Goal: Communication & Community: Answer question/provide support

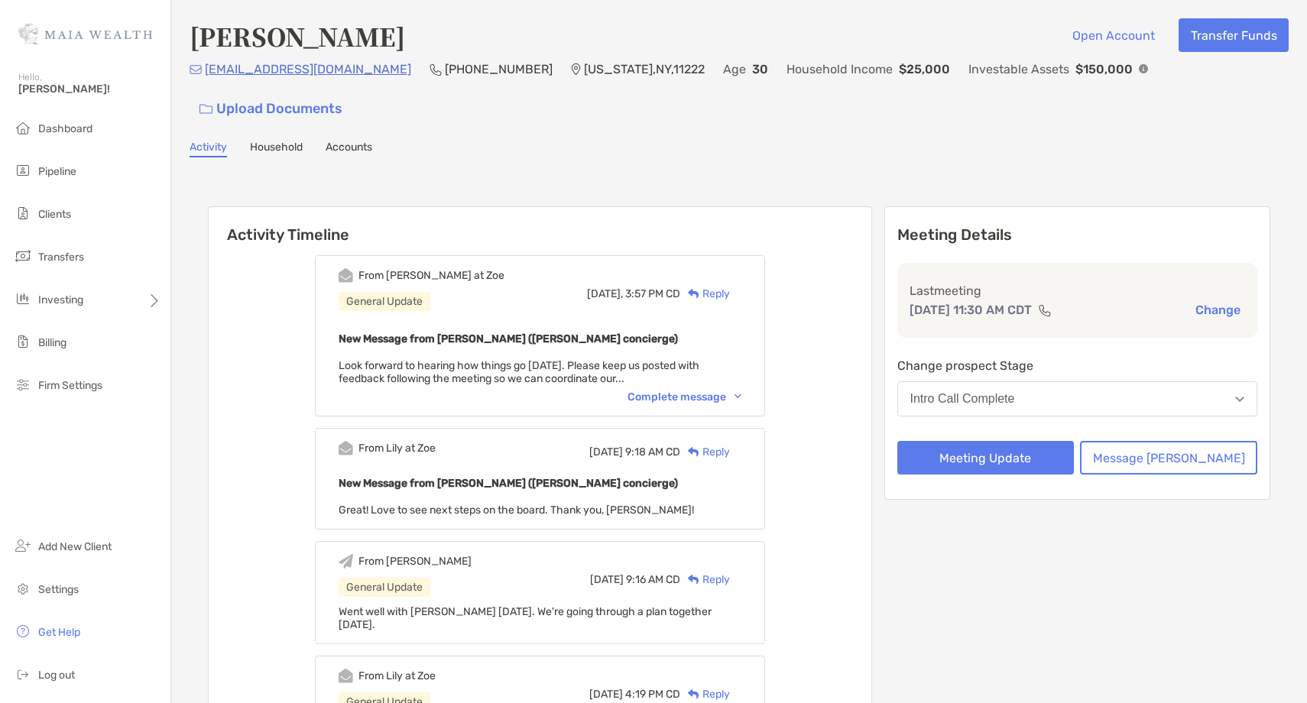
click at [730, 286] on div "Reply" at bounding box center [705, 294] width 50 height 16
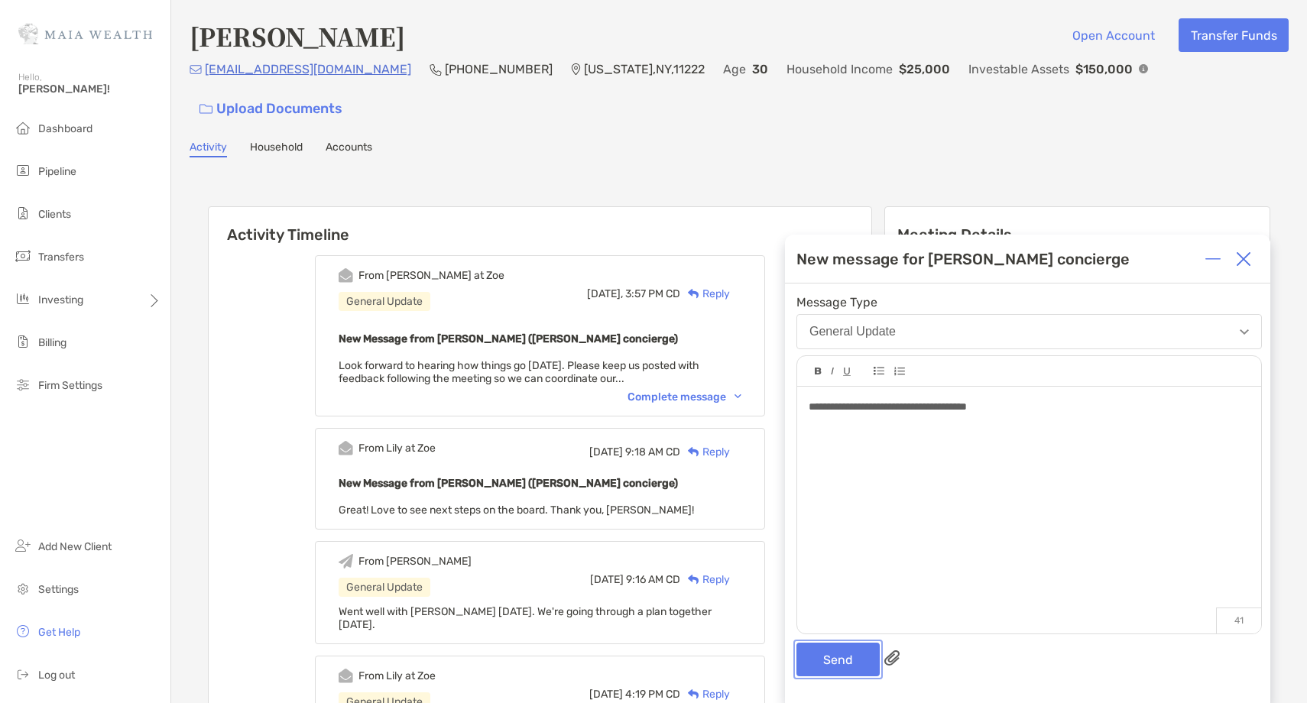
click at [862, 666] on button "Send" at bounding box center [837, 660] width 83 height 34
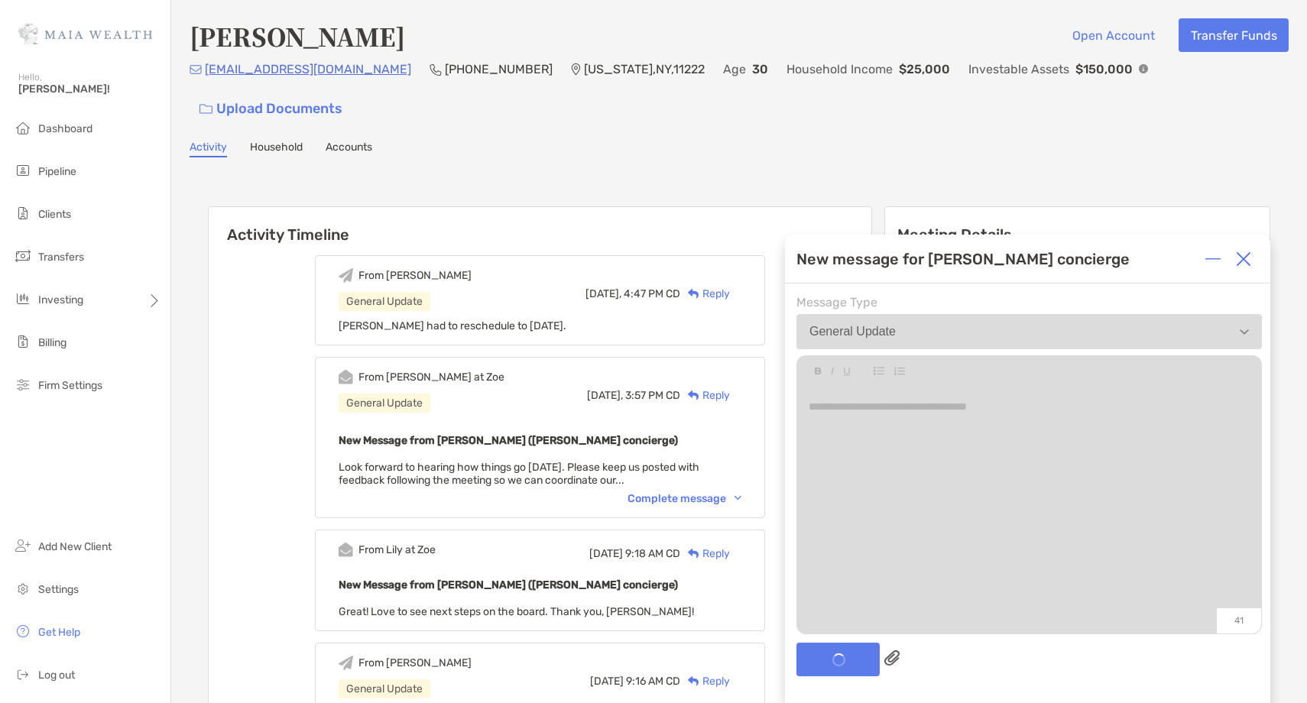
click at [1252, 261] on div at bounding box center [1243, 259] width 31 height 31
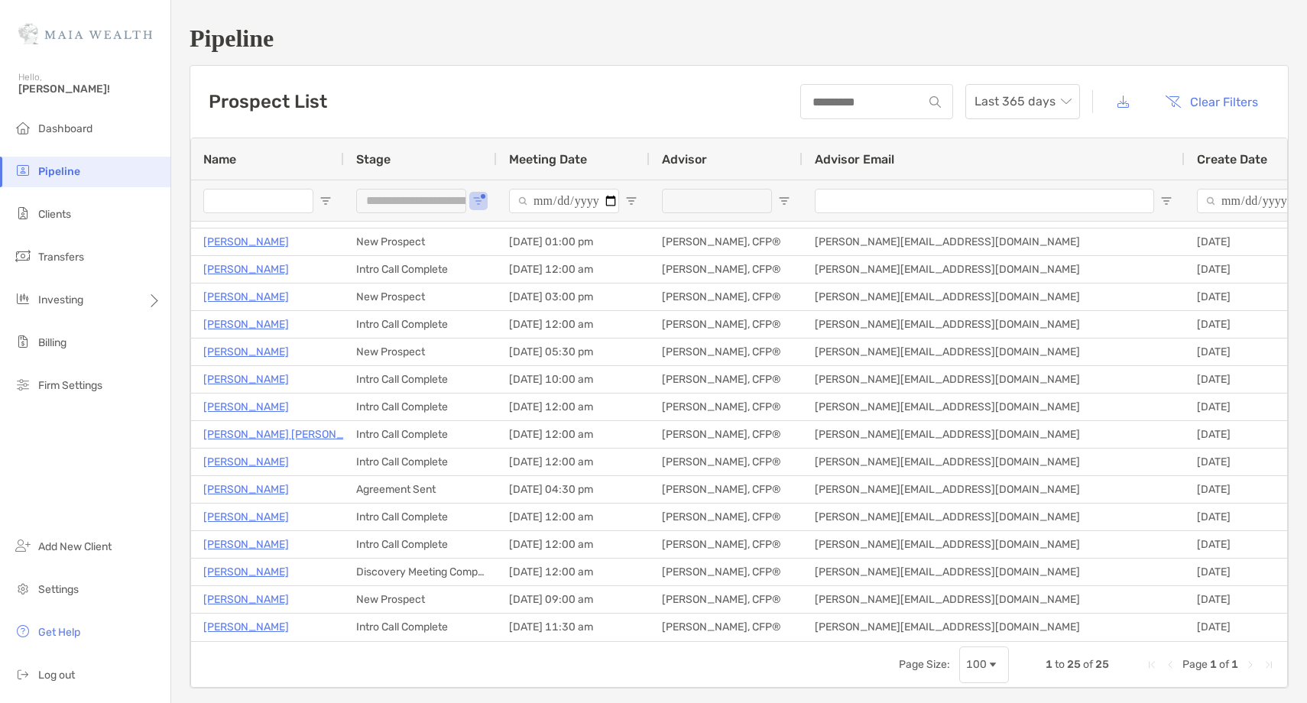
scroll to position [266, 0]
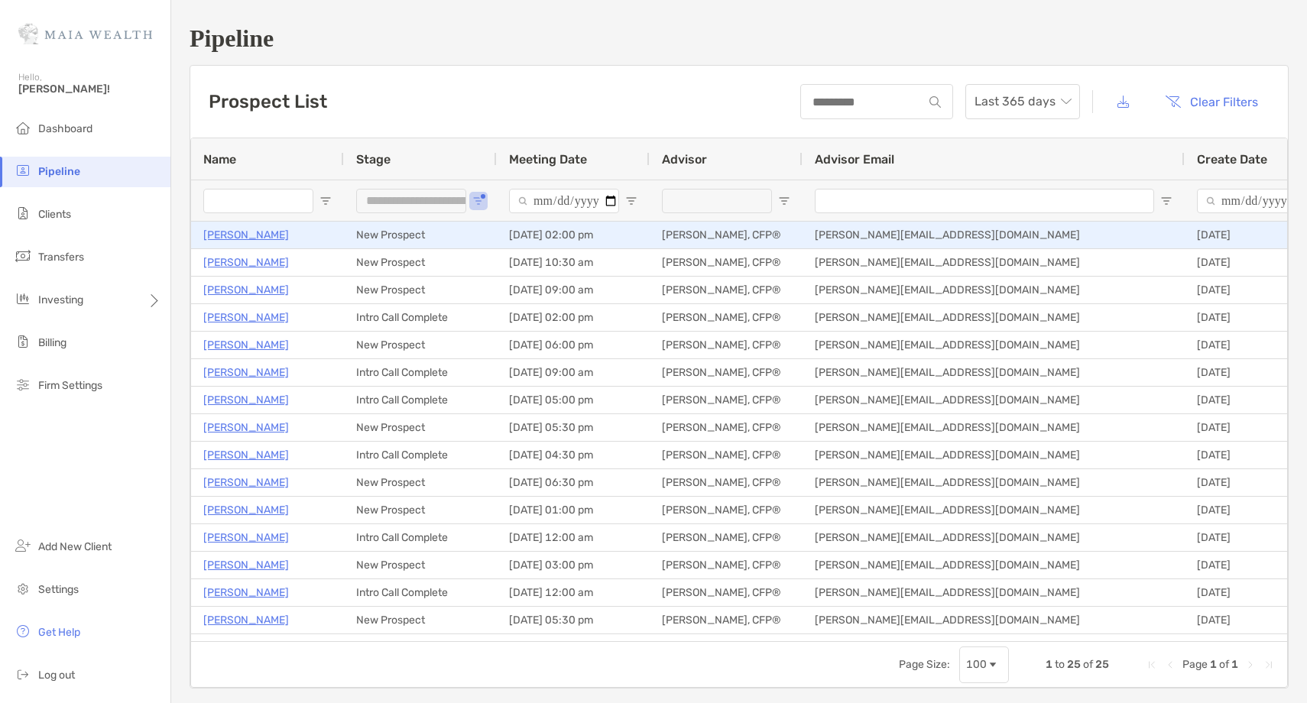
click at [254, 226] on p "Jordan Sposit" at bounding box center [246, 234] width 86 height 19
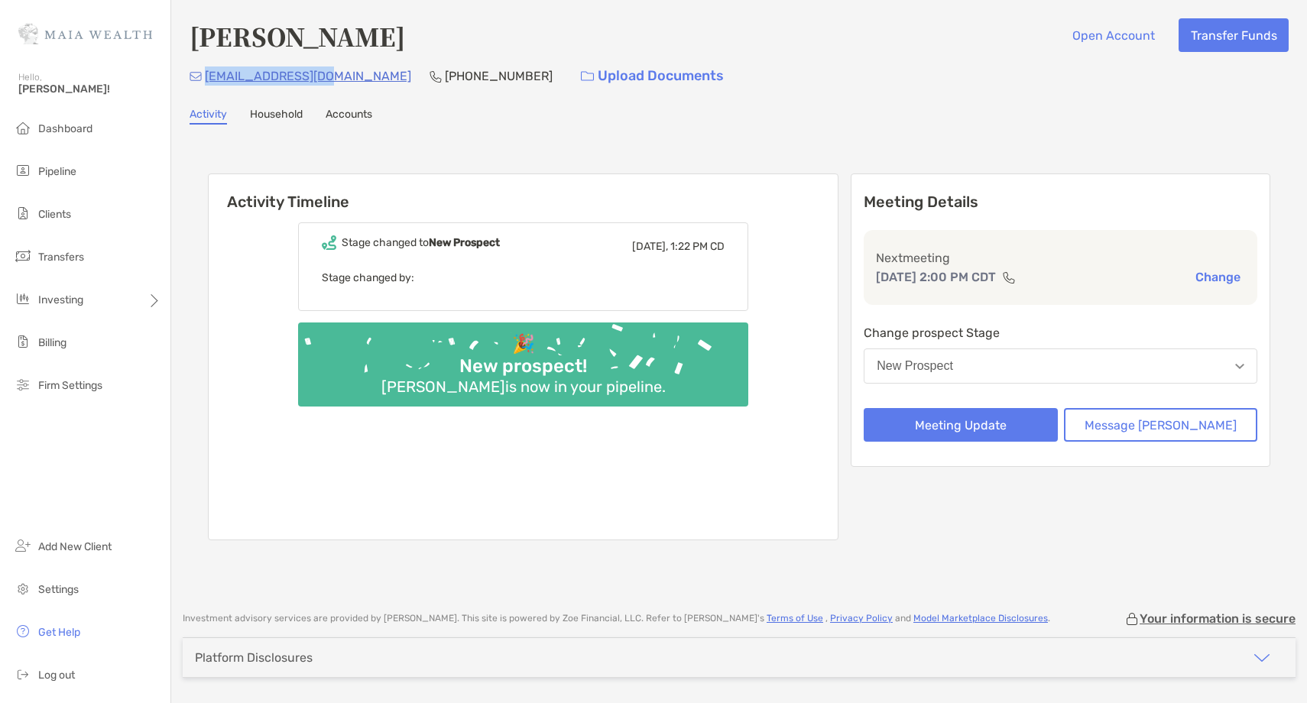
drag, startPoint x: 329, startPoint y: 77, endPoint x: 206, endPoint y: 77, distance: 123.0
click at [206, 77] on div "jmsposit@gmail.com (216) 543-0095 Upload Documents" at bounding box center [738, 76] width 1099 height 33
copy p "jmsposit@gmail.com"
